Goal: Find specific page/section: Find specific page/section

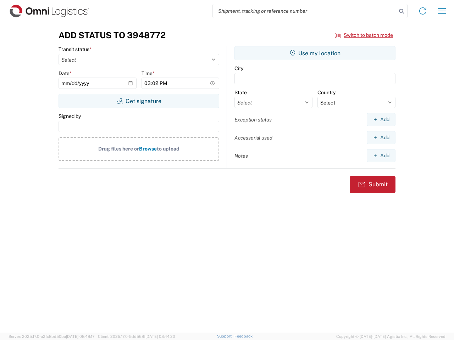
click at [304, 11] on input "search" at bounding box center [305, 10] width 184 height 13
click at [401, 11] on icon at bounding box center [401, 11] width 10 height 10
click at [422, 11] on icon at bounding box center [422, 10] width 11 height 11
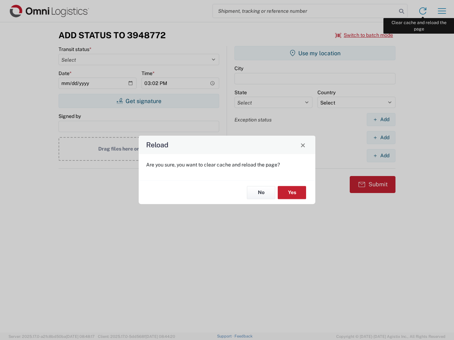
click at [441, 11] on div "Reload Are you sure, you want to clear cache and reload the page? No Yes" at bounding box center [227, 170] width 454 height 340
click at [364, 35] on div "Reload Are you sure, you want to clear cache and reload the page? No Yes" at bounding box center [227, 170] width 454 height 340
click at [139, 101] on div "Reload Are you sure, you want to clear cache and reload the page? No Yes" at bounding box center [227, 170] width 454 height 340
click at [315, 53] on div "Reload Are you sure, you want to clear cache and reload the page? No Yes" at bounding box center [227, 170] width 454 height 340
click at [381, 119] on div "Reload Are you sure, you want to clear cache and reload the page? No Yes" at bounding box center [227, 170] width 454 height 340
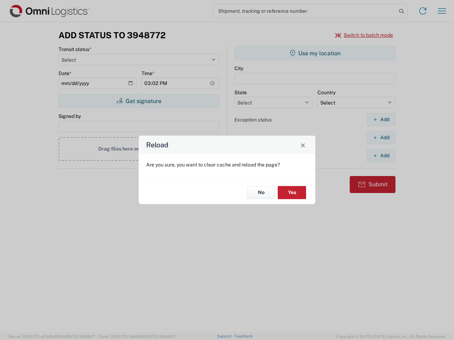
click at [381, 137] on div "Reload Are you sure, you want to clear cache and reload the page? No Yes" at bounding box center [227, 170] width 454 height 340
click at [381, 156] on div "Reload Are you sure, you want to clear cache and reload the page? No Yes" at bounding box center [227, 170] width 454 height 340
